Goal: Find specific page/section: Find specific page/section

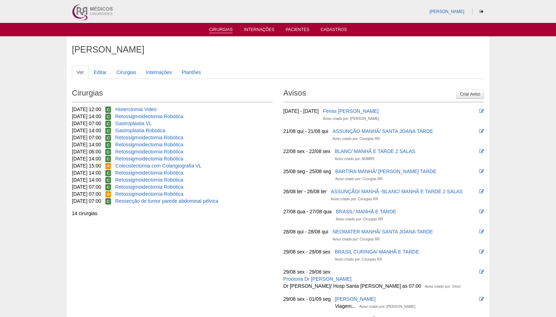
click at [227, 31] on link "Cirurgias" at bounding box center [221, 30] width 24 height 6
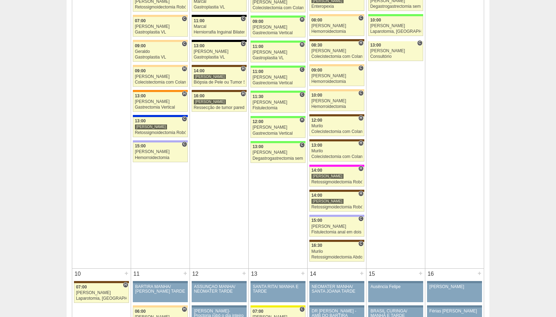
scroll to position [562, 0]
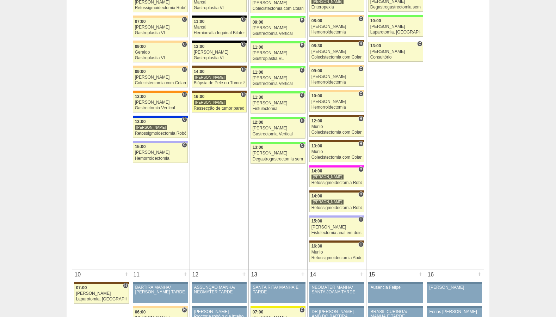
click at [219, 108] on div "Ressecção de tumor parede abdominal pélvica" at bounding box center [219, 108] width 51 height 5
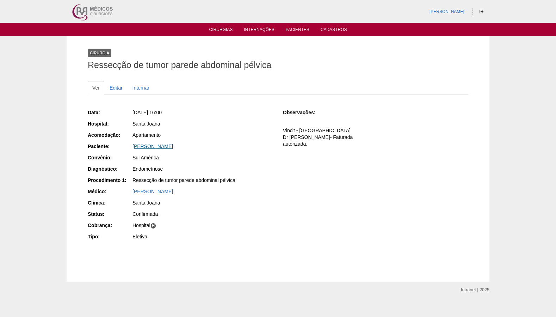
click at [173, 147] on link "[PERSON_NAME]" at bounding box center [153, 147] width 41 height 6
